Goal: Information Seeking & Learning: Find specific fact

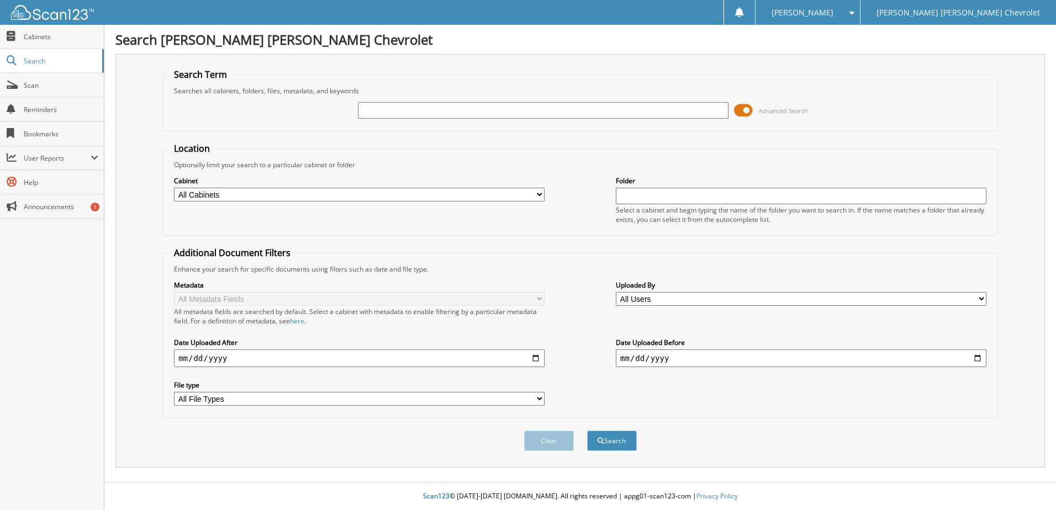
click at [403, 109] on input "text" at bounding box center [543, 110] width 370 height 17
type input "[PERSON_NAME]"
click at [587, 431] on button "Search" at bounding box center [612, 441] width 50 height 20
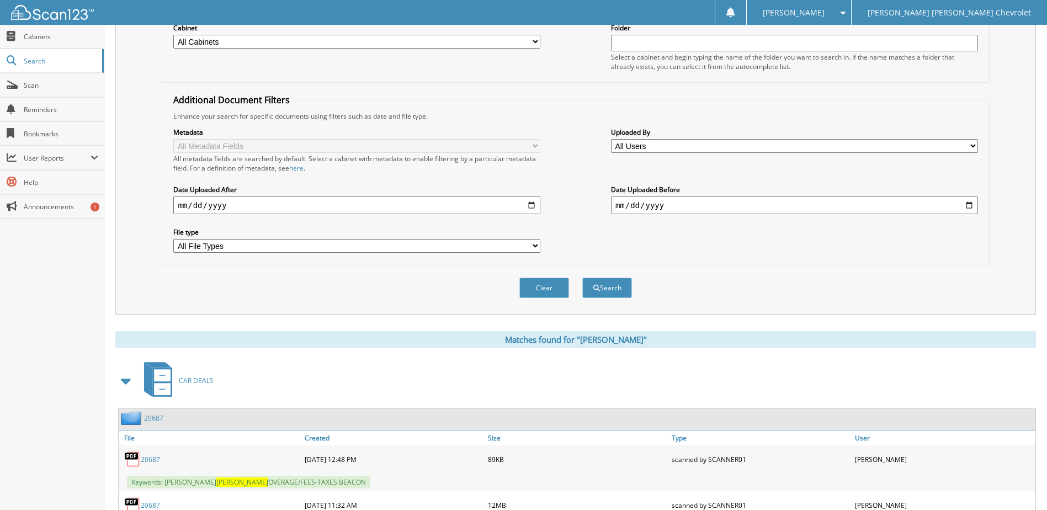
scroll to position [214, 0]
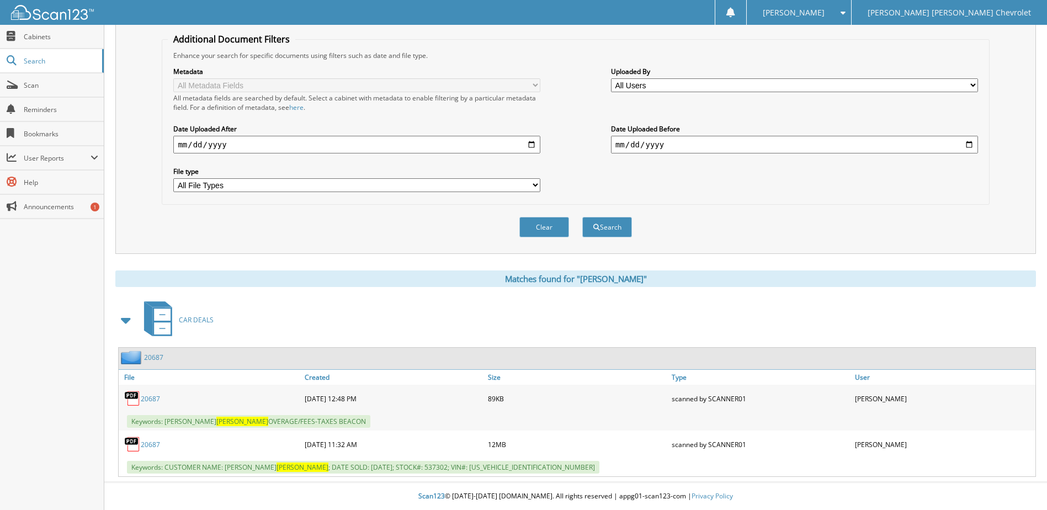
click at [149, 444] on link "20687" at bounding box center [150, 444] width 19 height 9
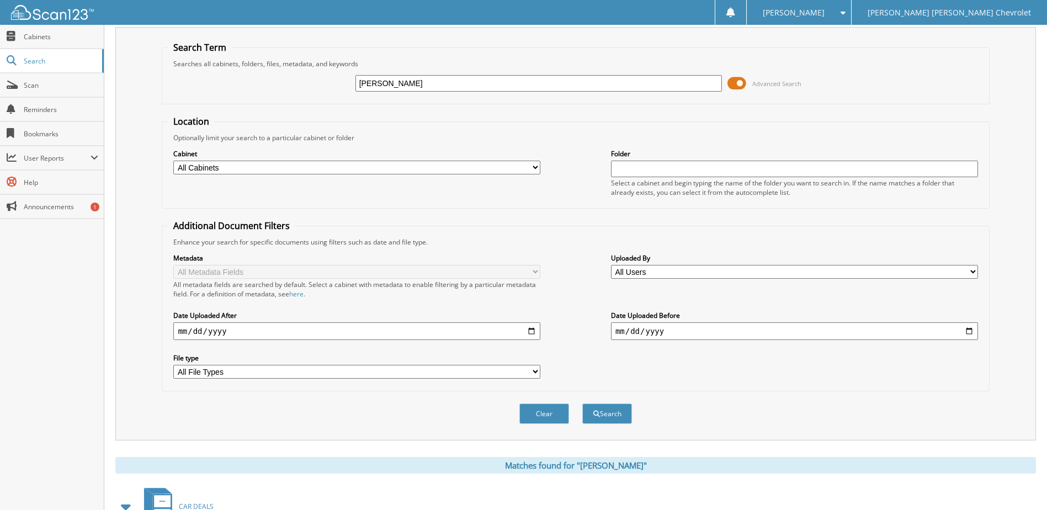
scroll to position [0, 0]
